Goal: Task Accomplishment & Management: Use online tool/utility

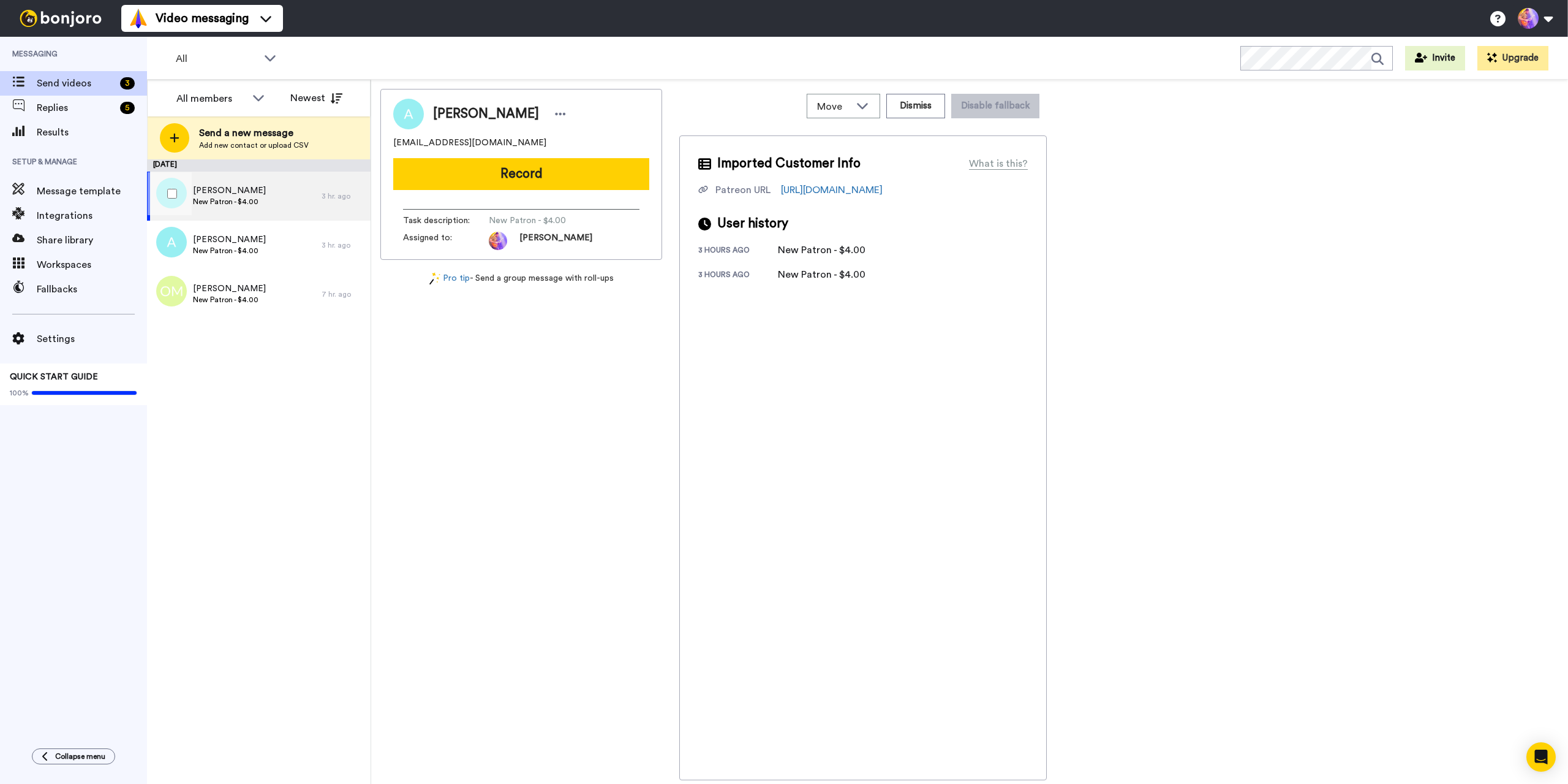
click at [266, 197] on div "[PERSON_NAME] Patron - $4.00" at bounding box center [234, 195] width 175 height 49
click at [920, 110] on button "Dismiss" at bounding box center [915, 106] width 59 height 25
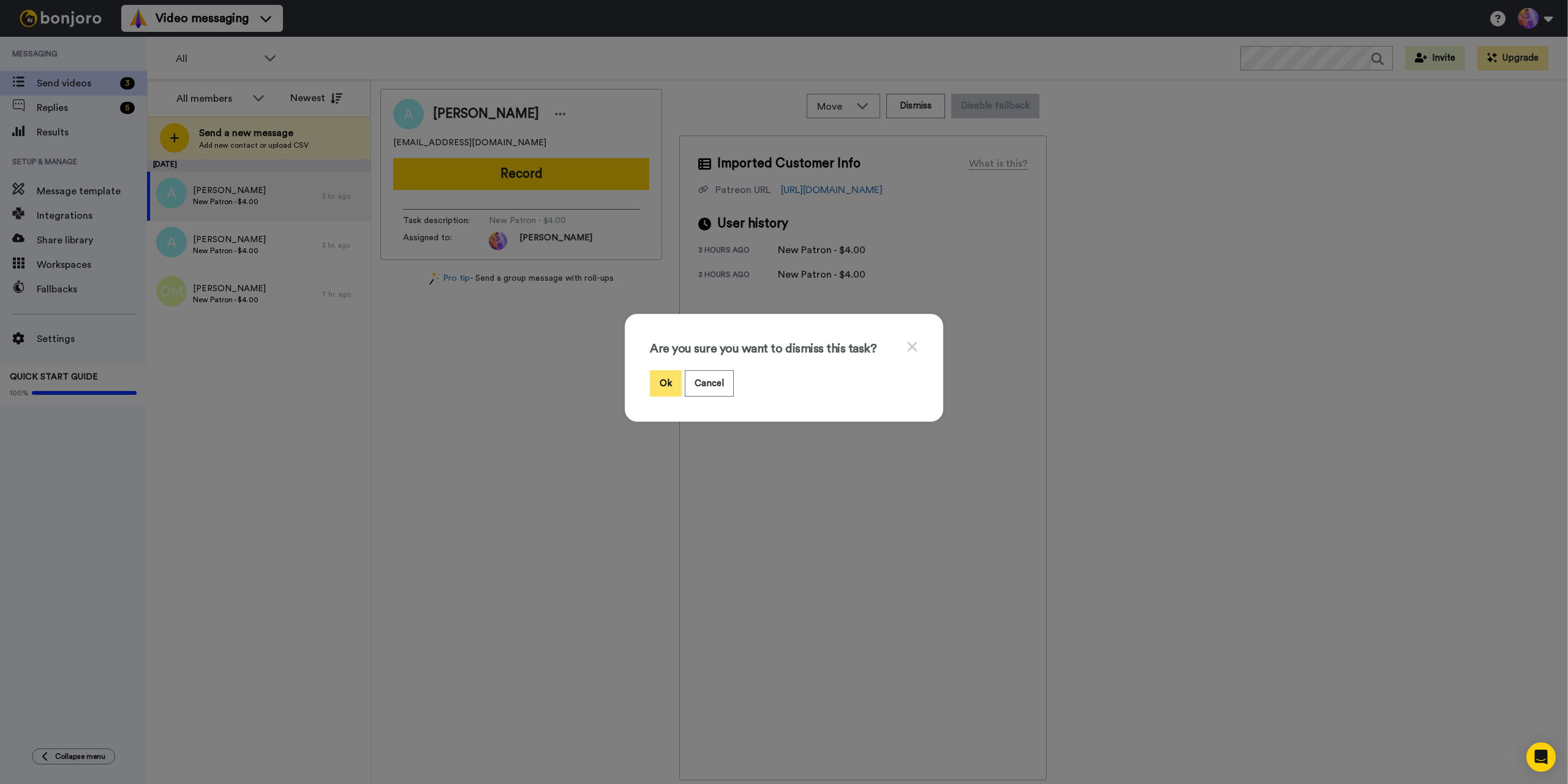
click at [661, 386] on button "Ok" at bounding box center [666, 383] width 32 height 26
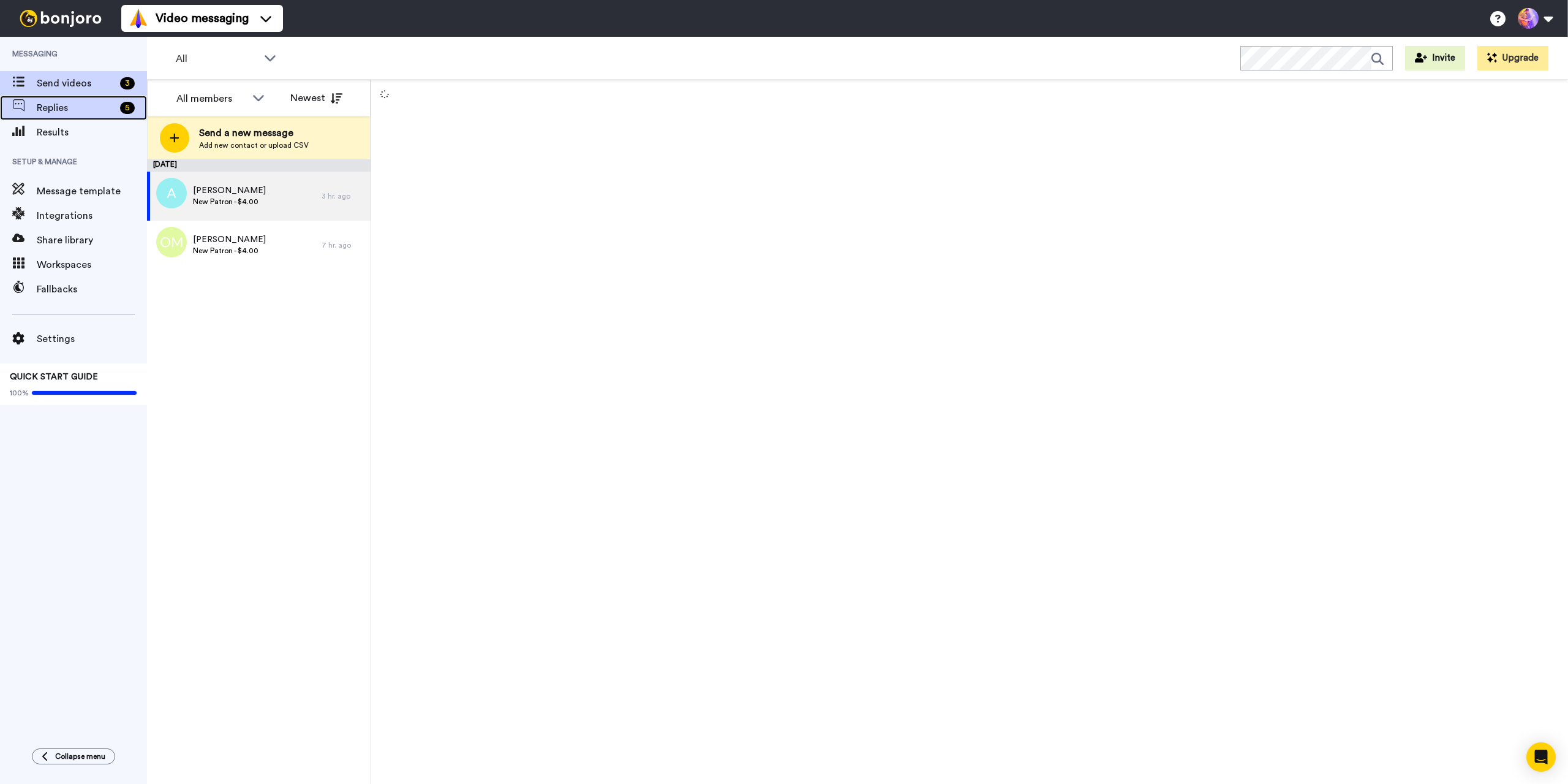
click at [87, 106] on span "Replies" at bounding box center [76, 108] width 78 height 15
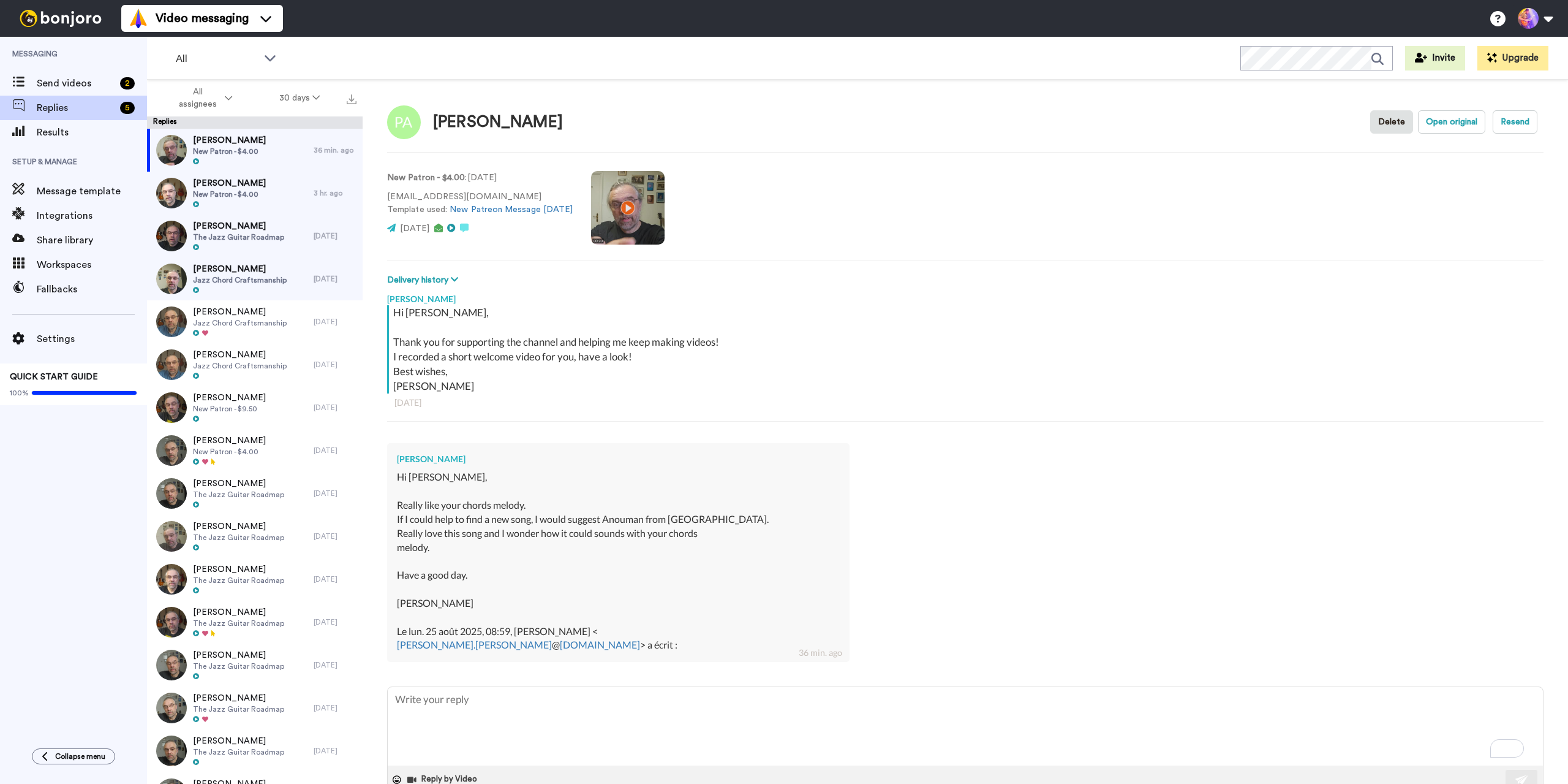
type textarea "x"
